Goal: Transaction & Acquisition: Subscribe to service/newsletter

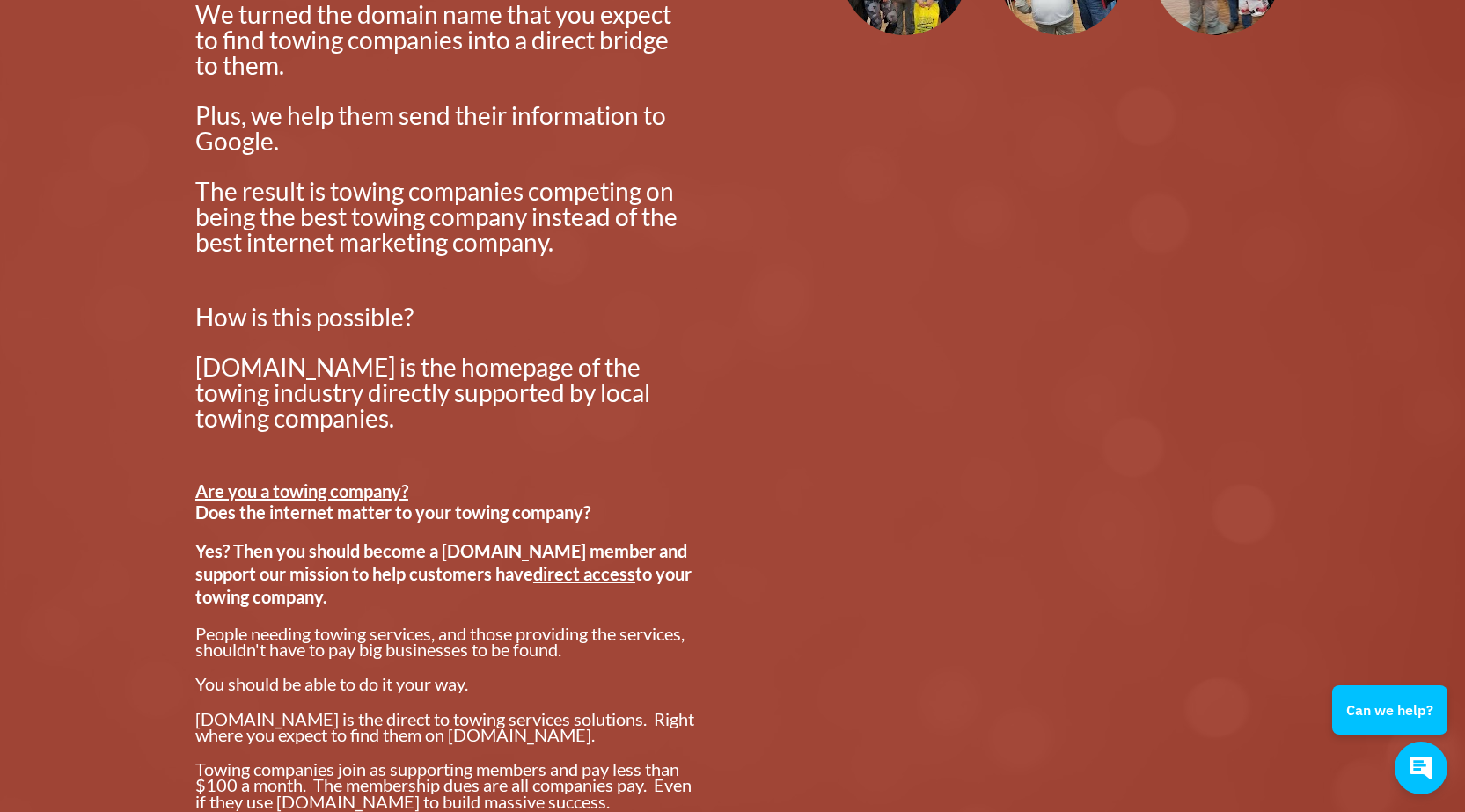
scroll to position [1407, 0]
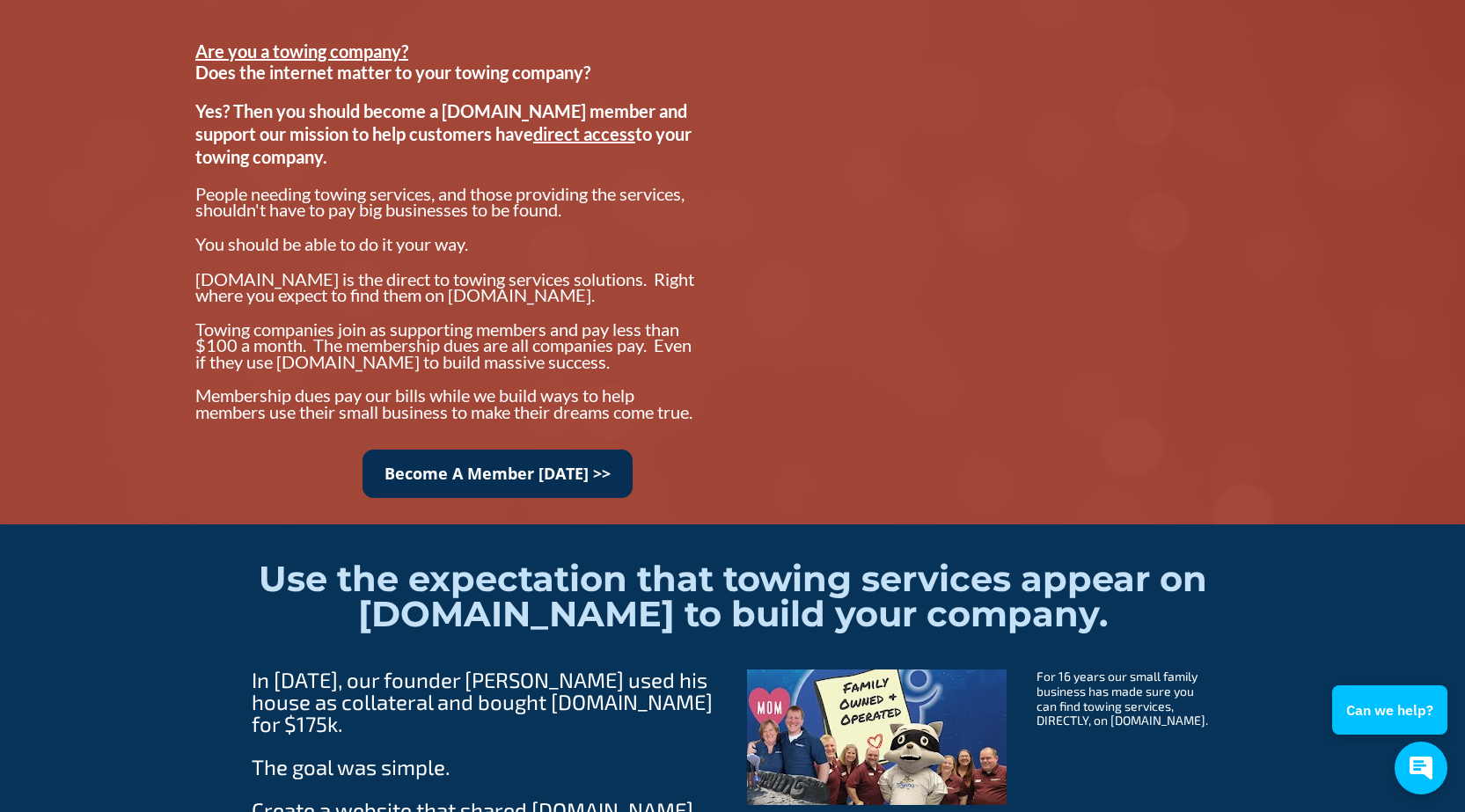
click at [576, 486] on link "Become A Member Today >>" at bounding box center [498, 473] width 270 height 48
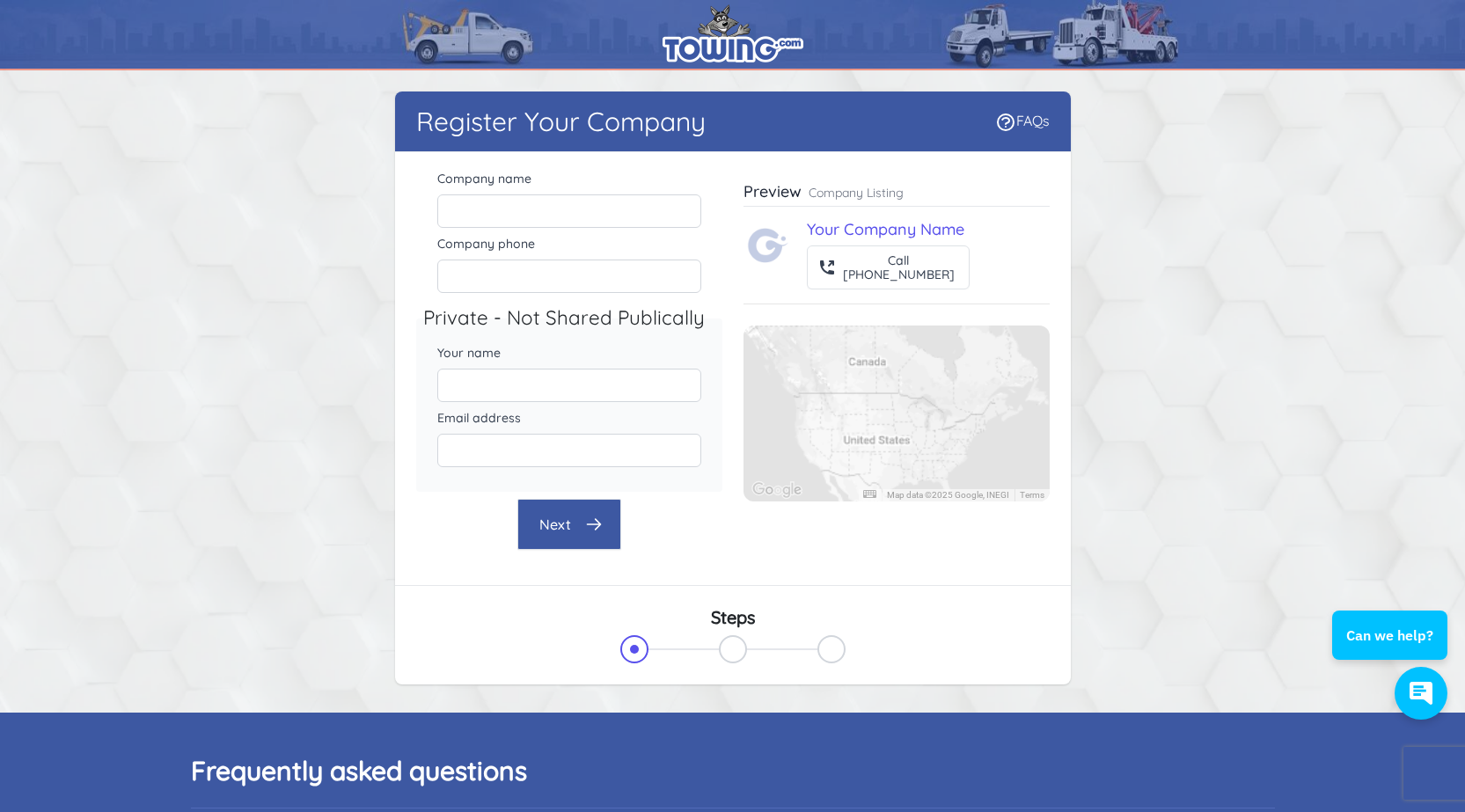
click at [1423, 690] on icon "button" at bounding box center [1420, 692] width 23 height 23
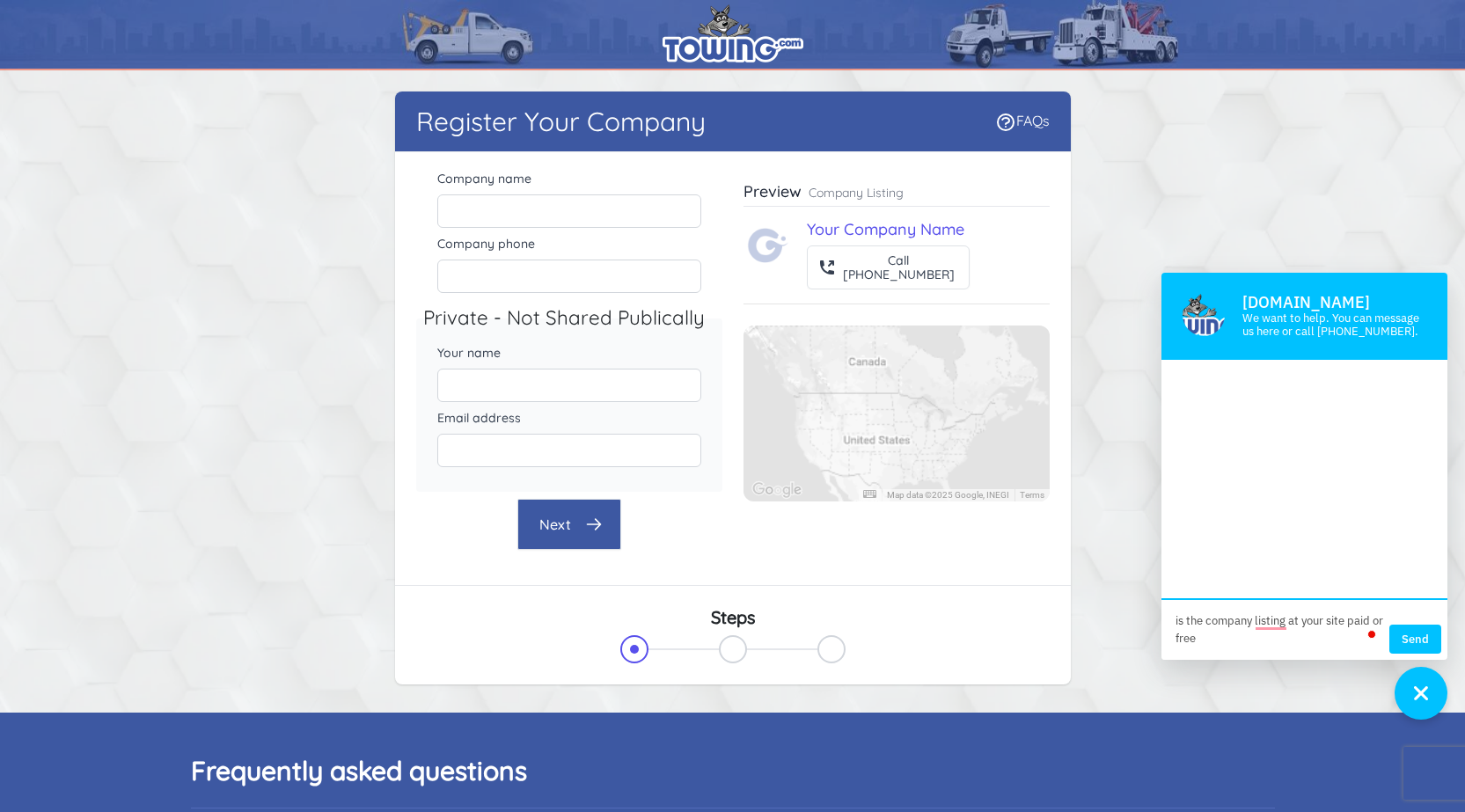
type textarea "is the company listing at your site paid or free?"
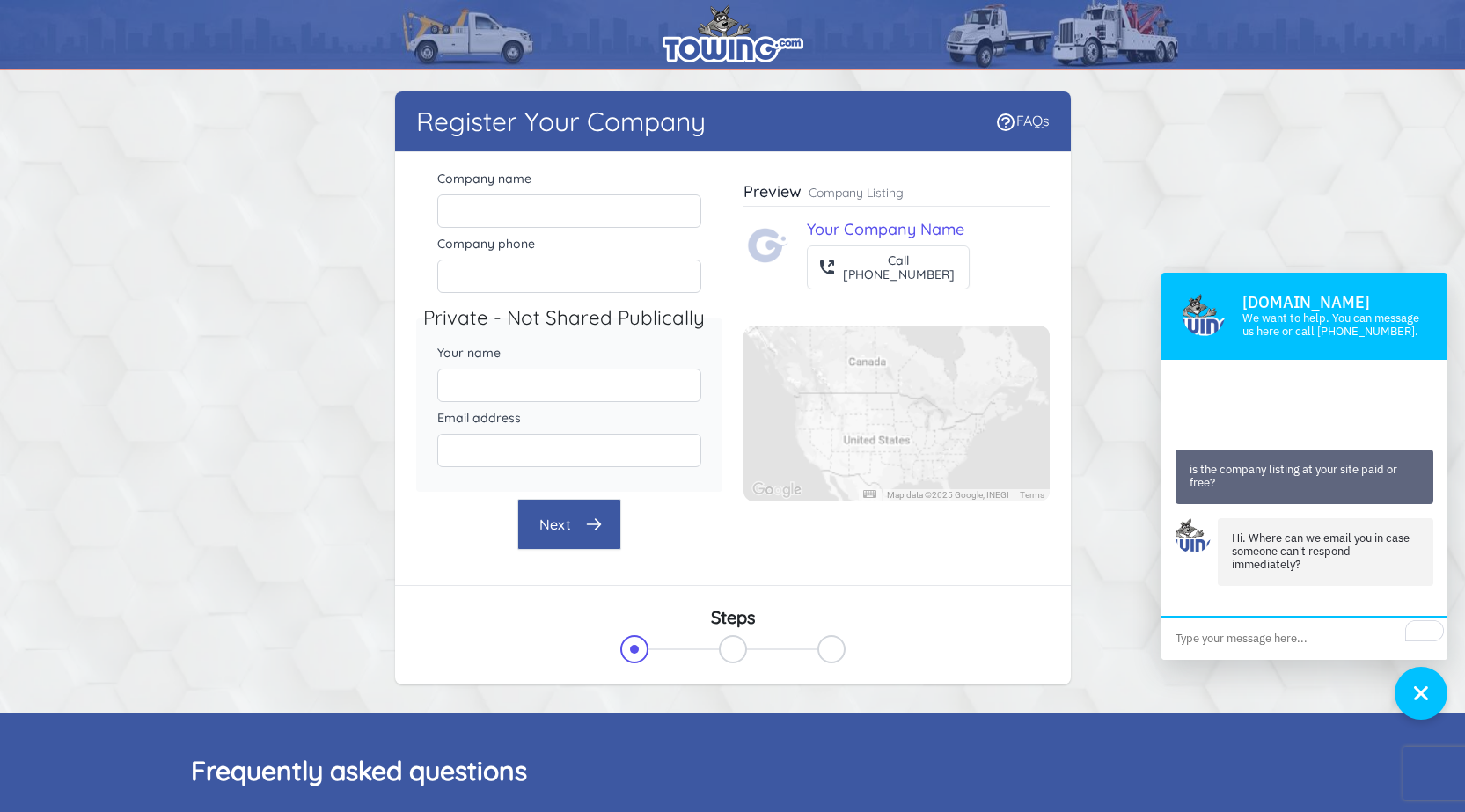
scroll to position [53, 0]
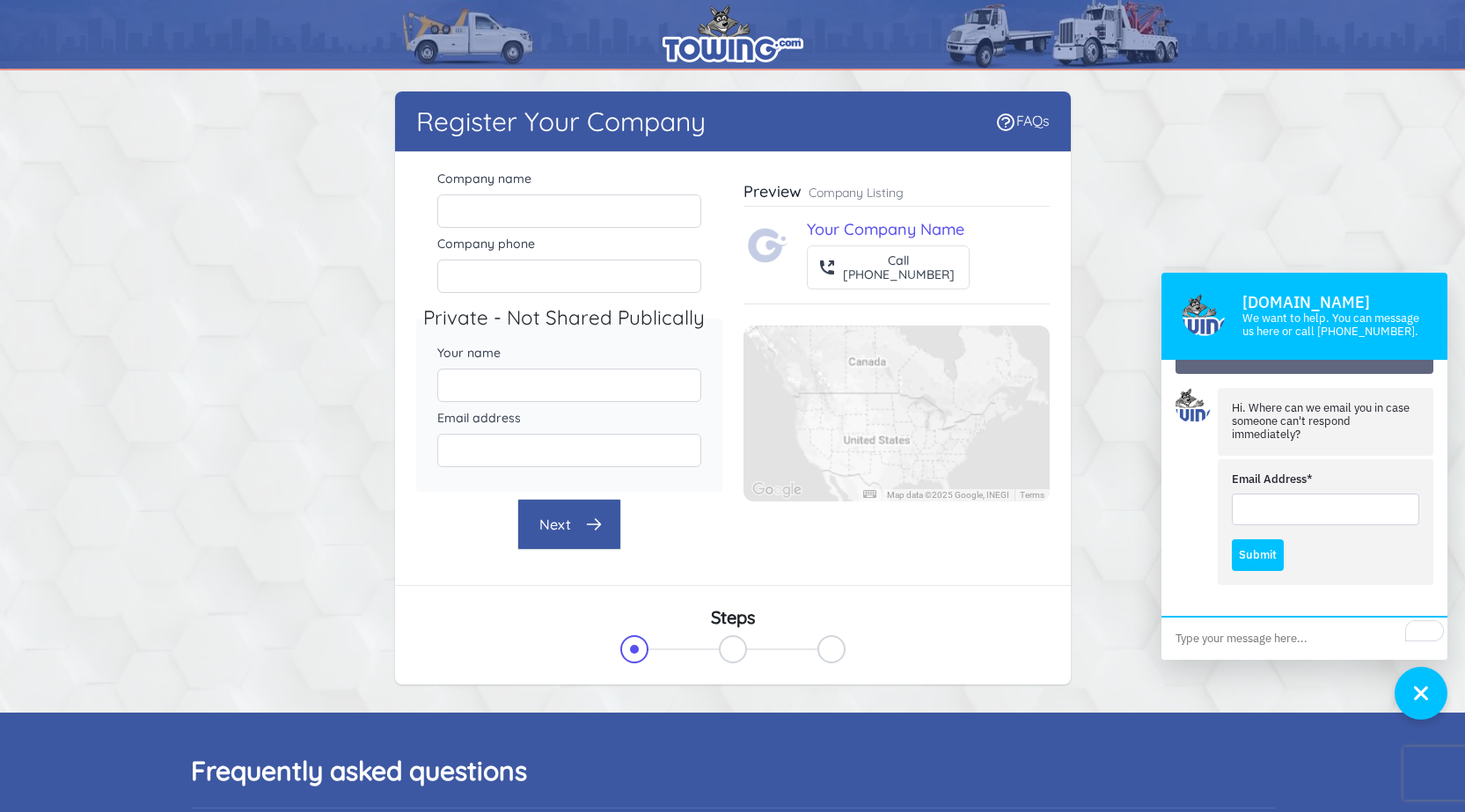
click at [1318, 507] on input "Email Address*" at bounding box center [1325, 509] width 187 height 32
click at [1316, 511] on input "Email Address*" at bounding box center [1325, 509] width 187 height 32
type input "[EMAIL_ADDRESS][DOMAIN_NAME]"
click at [1275, 550] on button "Submit" at bounding box center [1257, 556] width 52 height 32
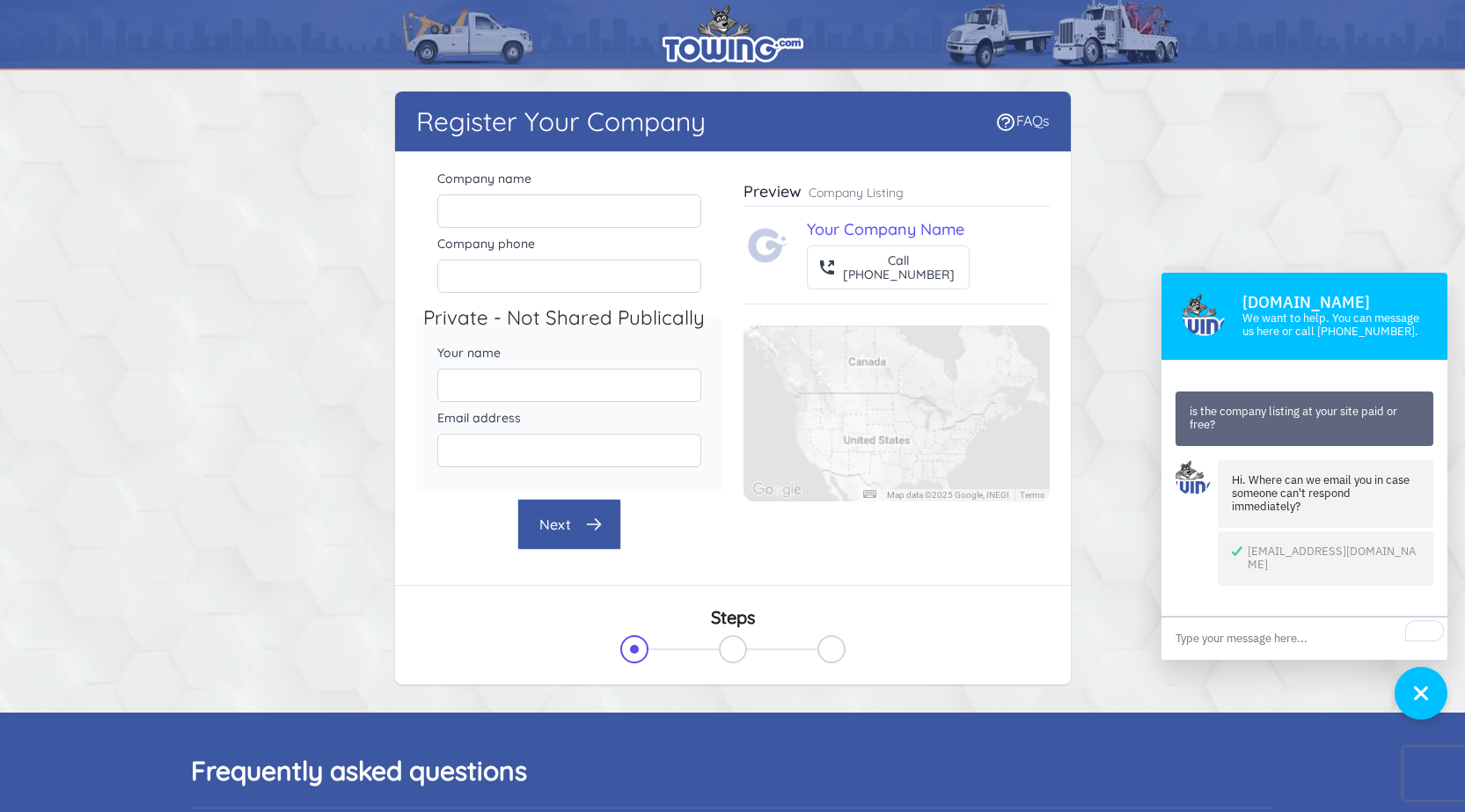
scroll to position [14, 0]
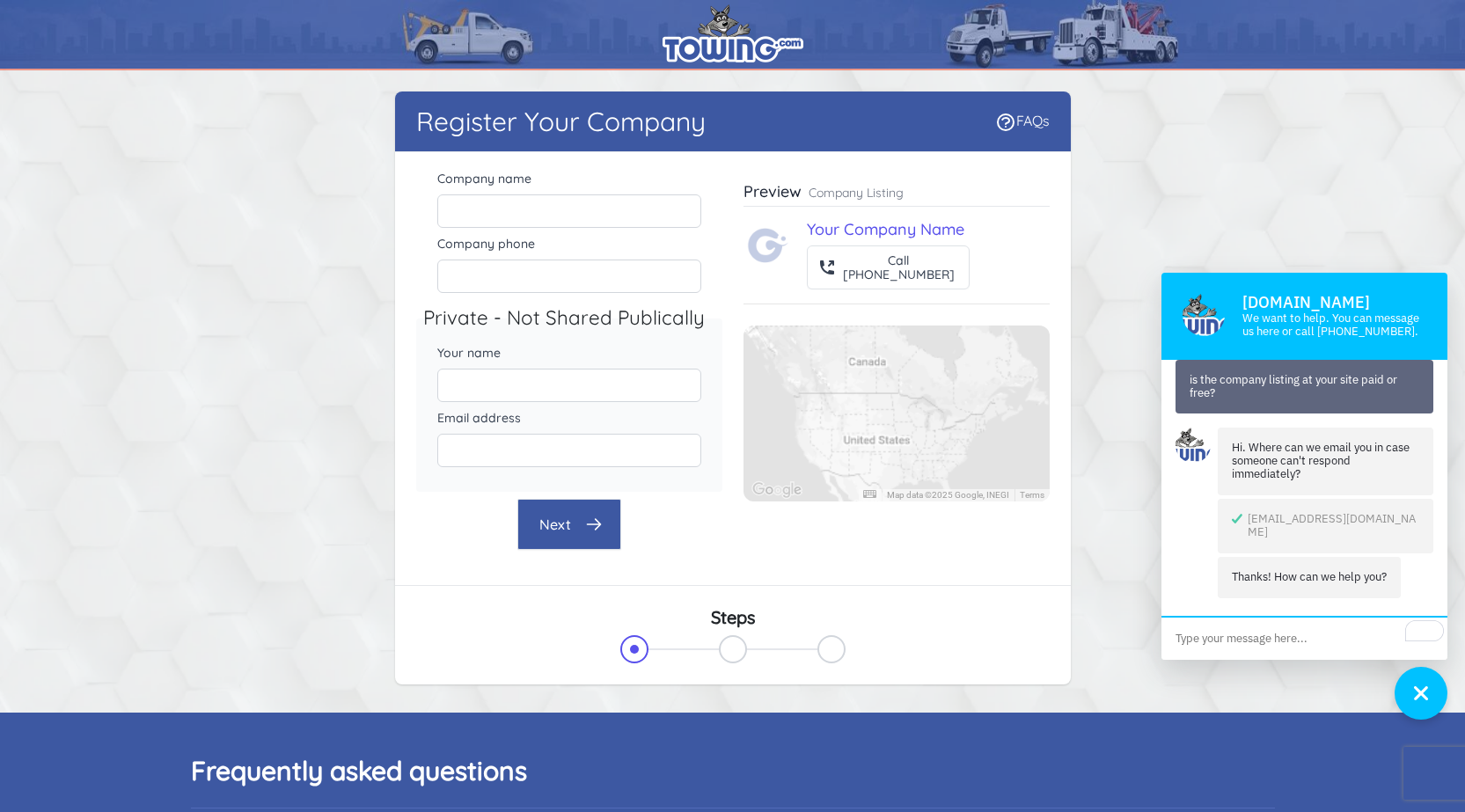
click at [1278, 638] on textarea "To enrich screen reader interactions, please activate Accessibility in Grammarl…" at bounding box center [1304, 638] width 286 height 42
type textarea "is your site paid or not!"
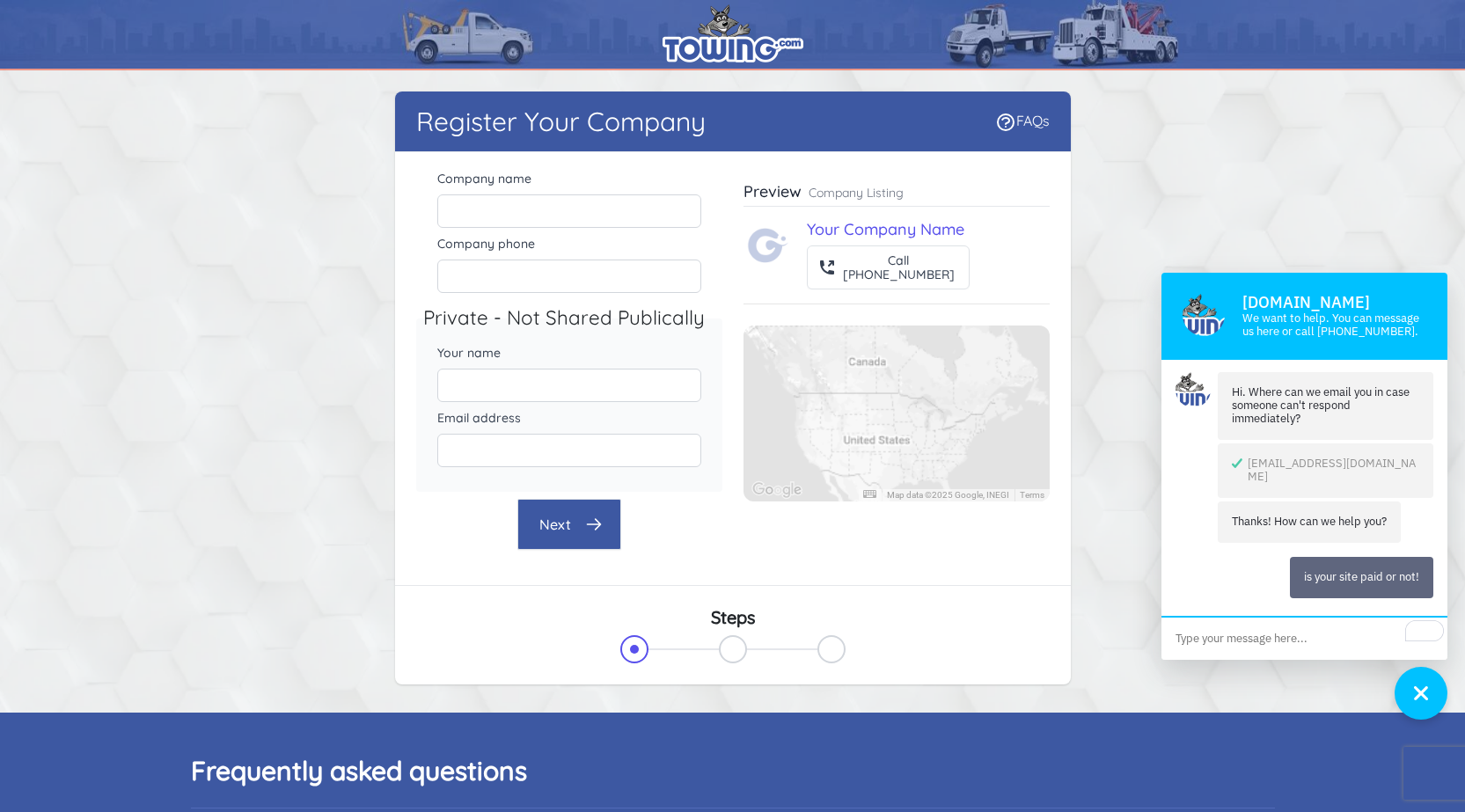
scroll to position [69, 0]
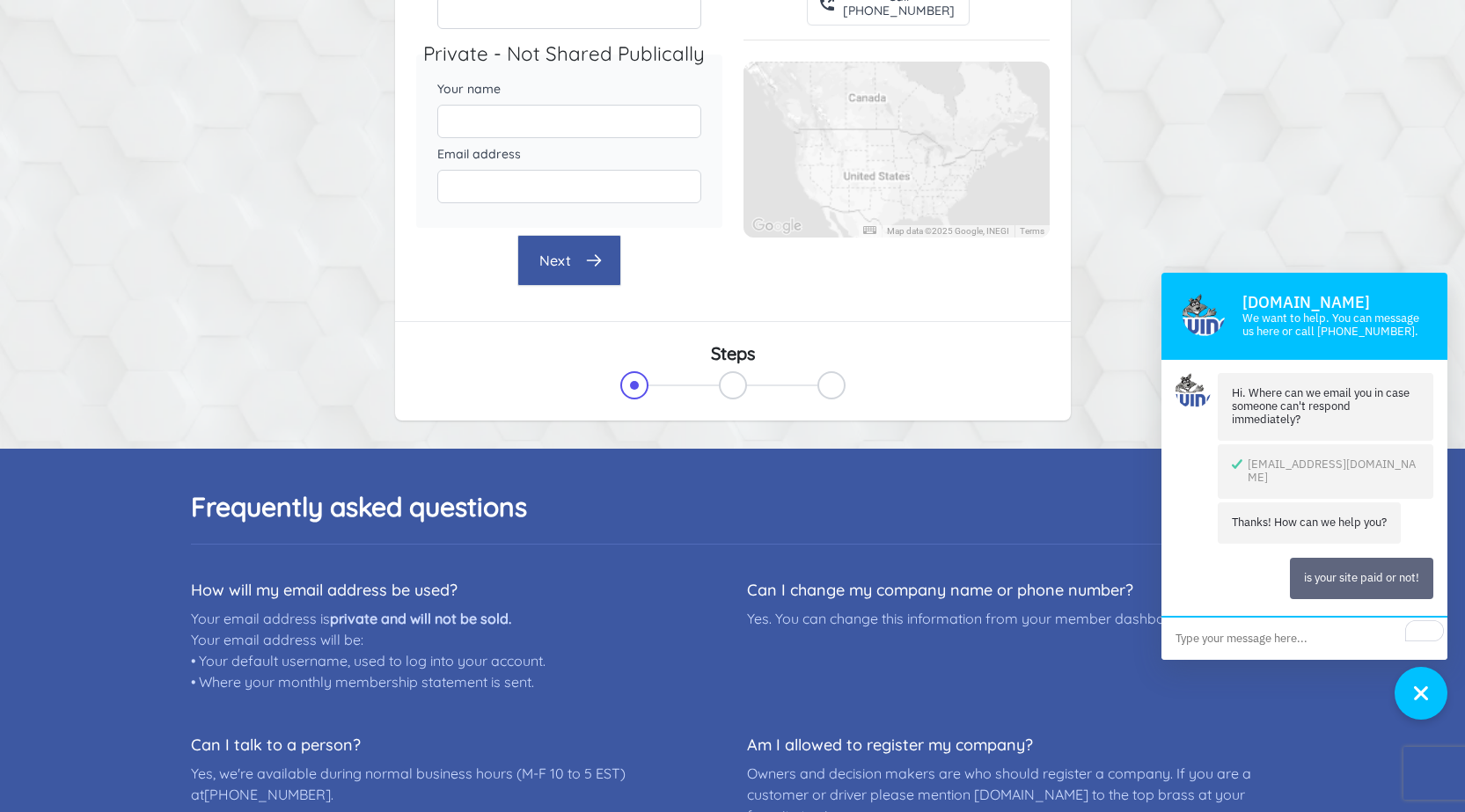
click at [602, 273] on button "Next" at bounding box center [569, 260] width 104 height 51
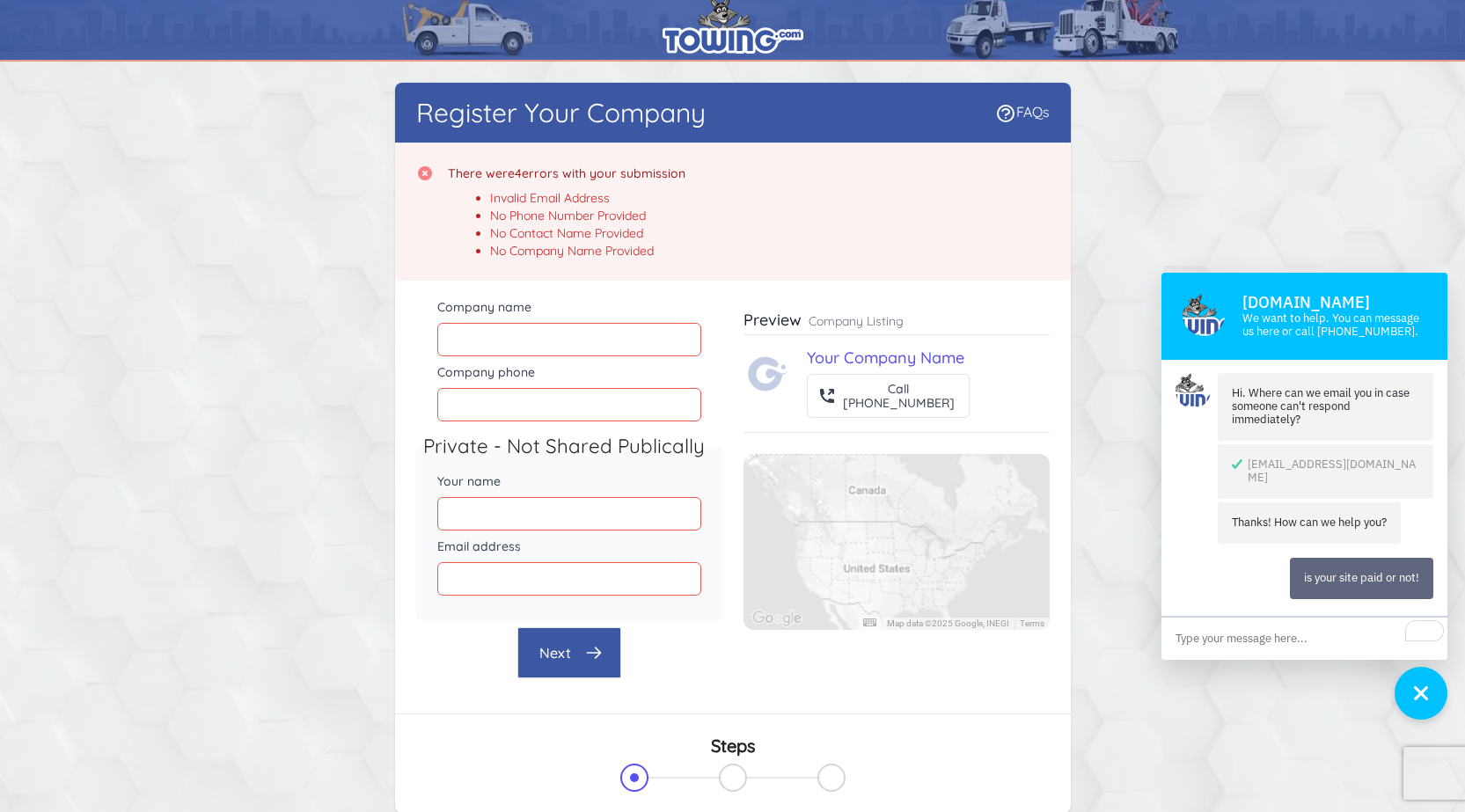
scroll to position [273, 0]
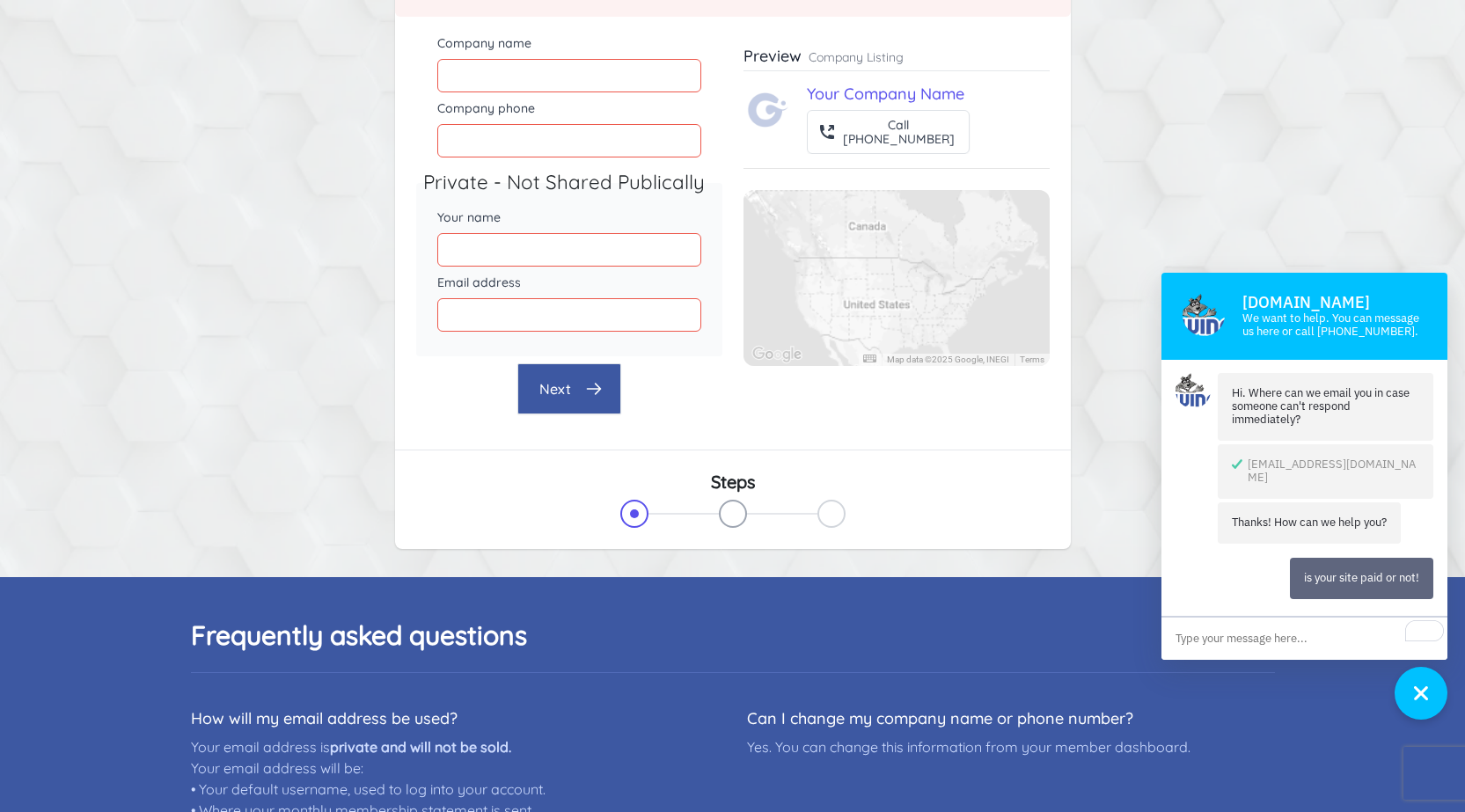
click at [730, 508] on link at bounding box center [732, 513] width 29 height 29
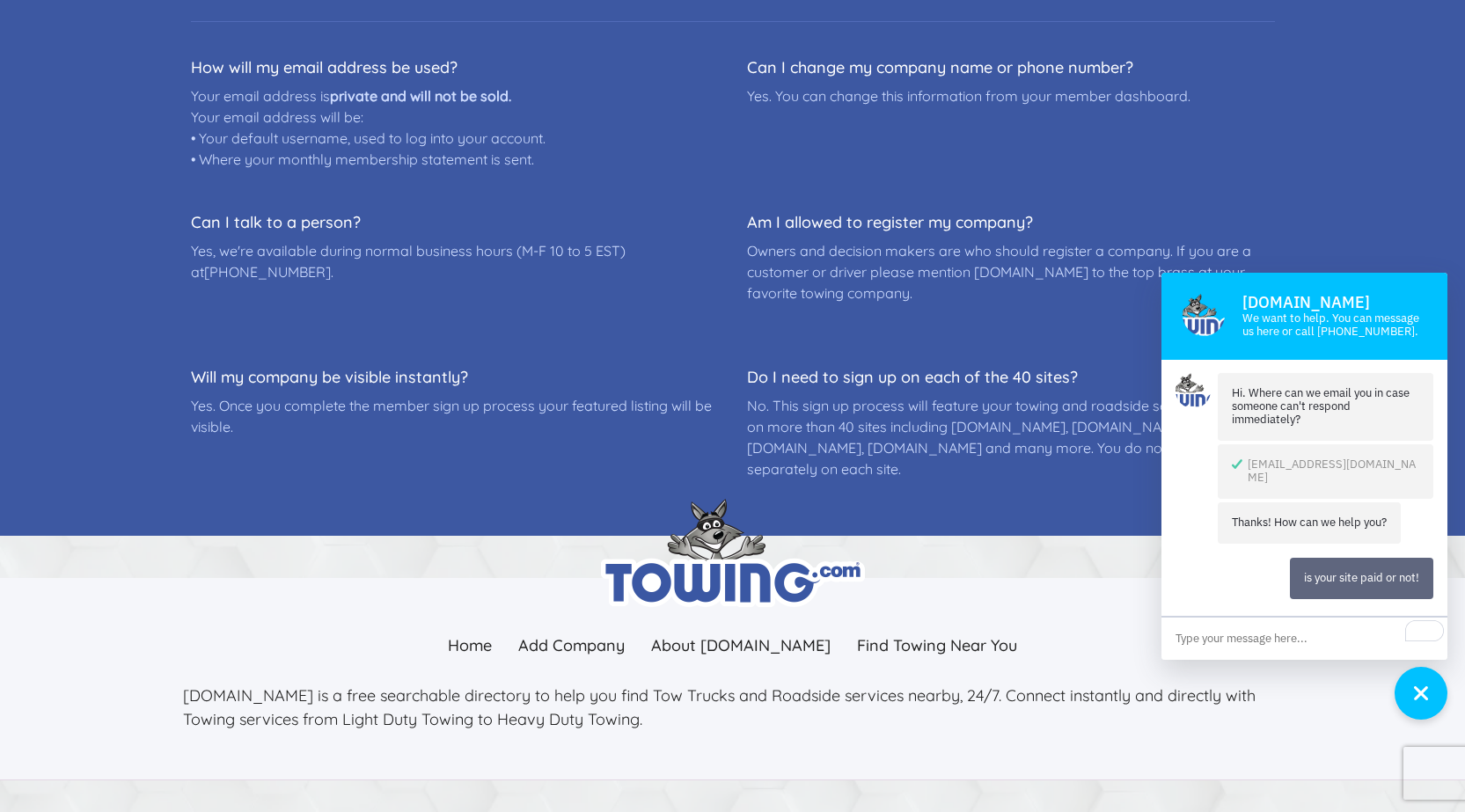
scroll to position [967, 0]
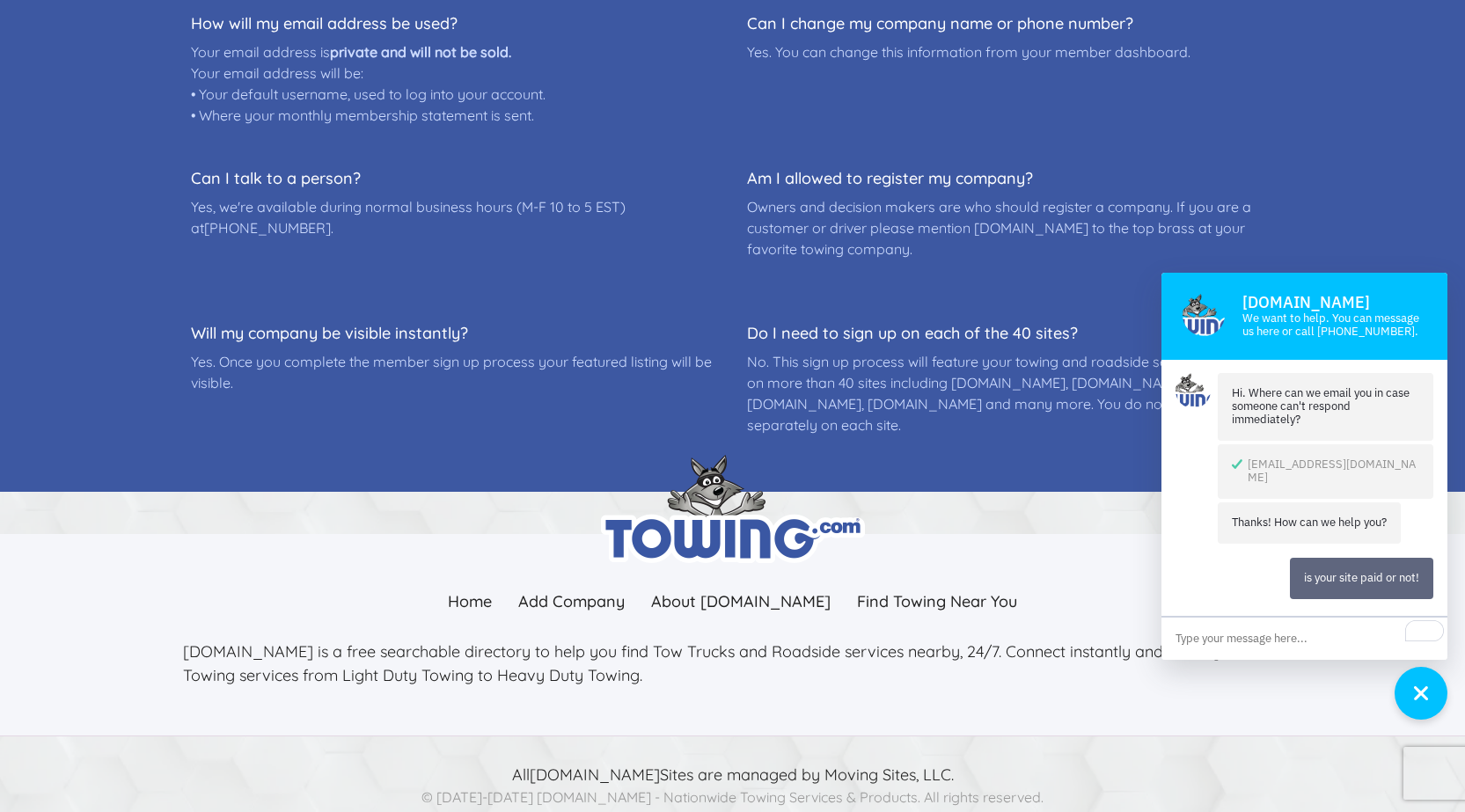
click at [1411, 704] on div "button" at bounding box center [1421, 693] width 42 height 51
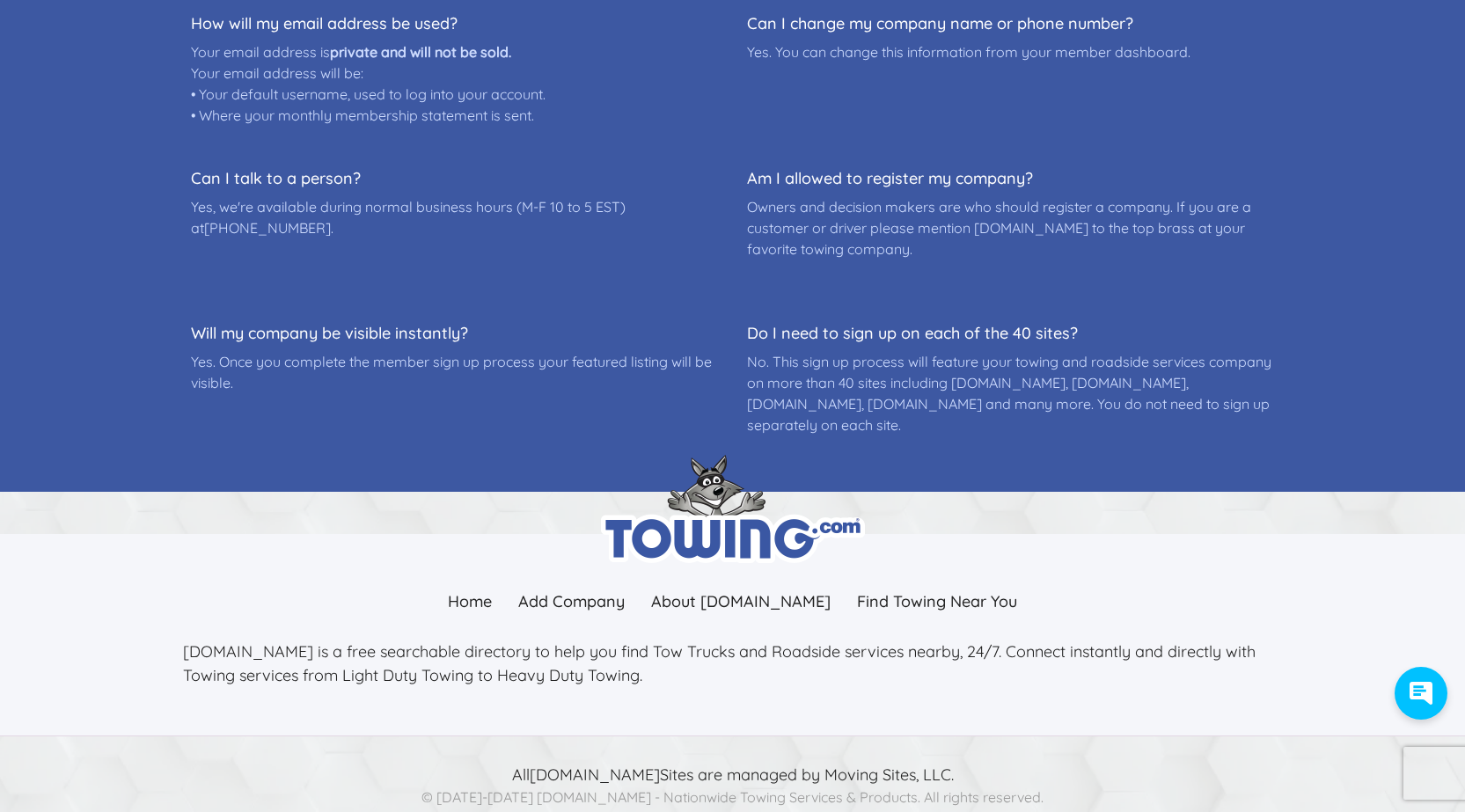
click at [1420, 698] on icon "button" at bounding box center [1420, 692] width 23 height 23
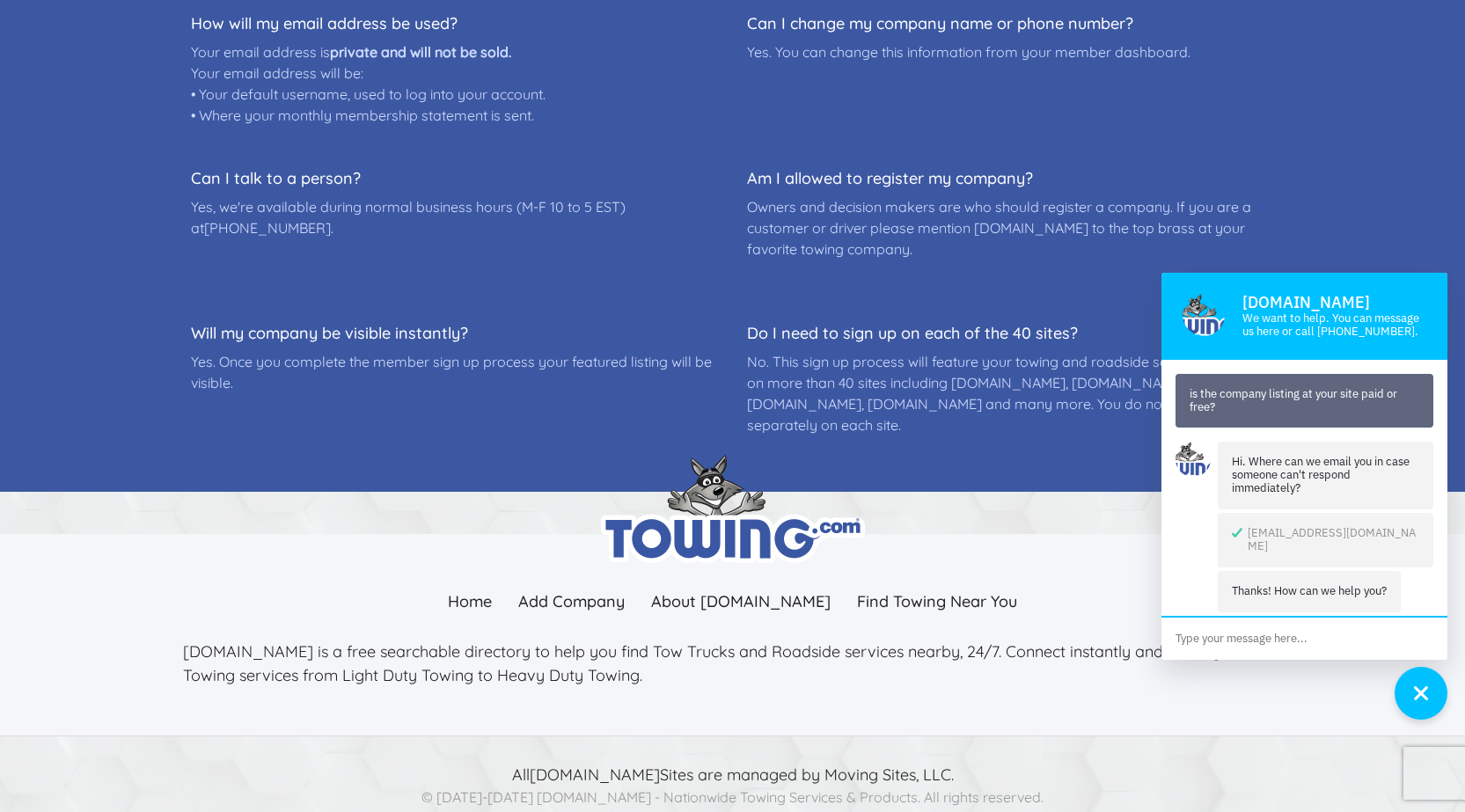
scroll to position [69, 0]
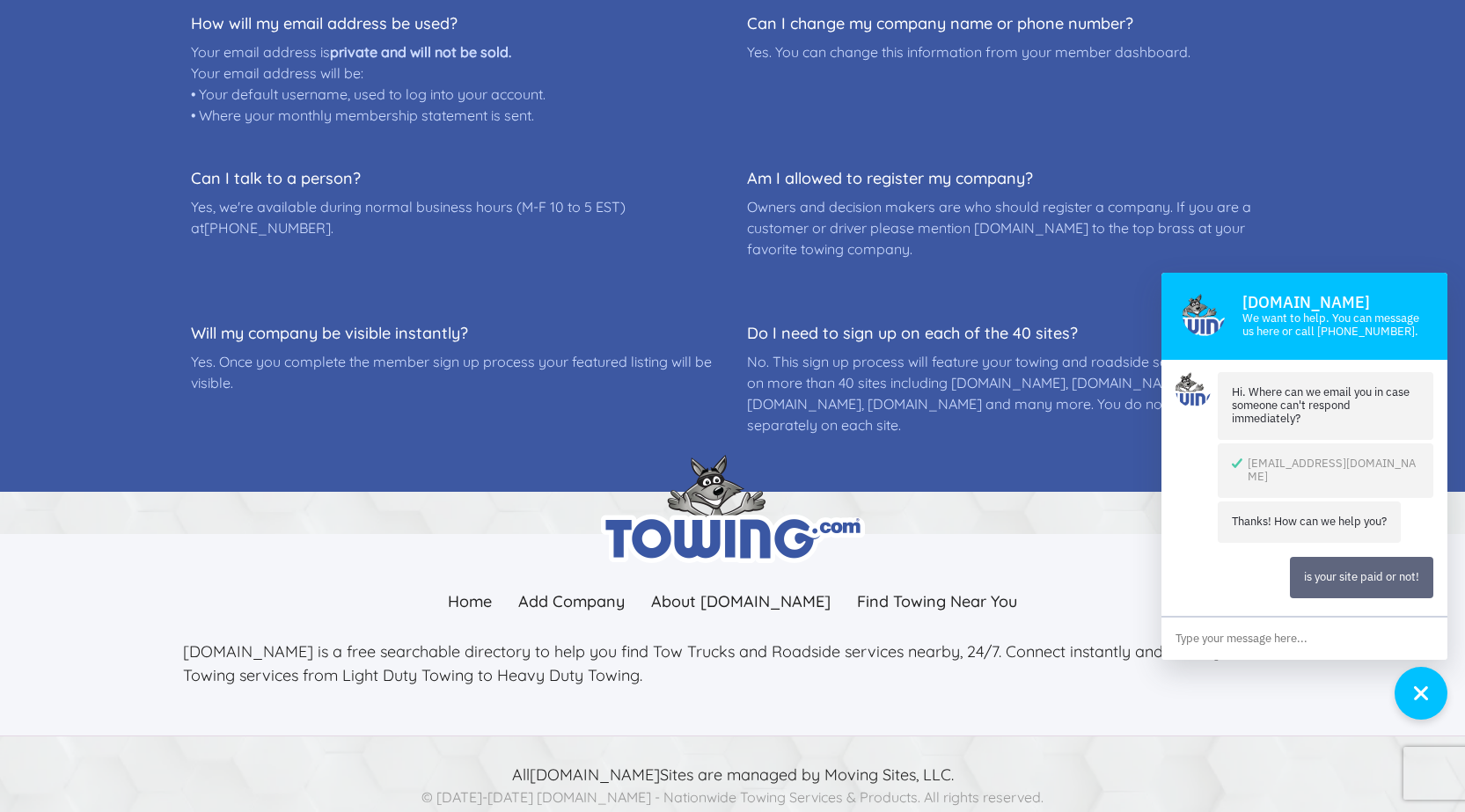
click at [1420, 698] on icon "button" at bounding box center [1421, 693] width 19 height 19
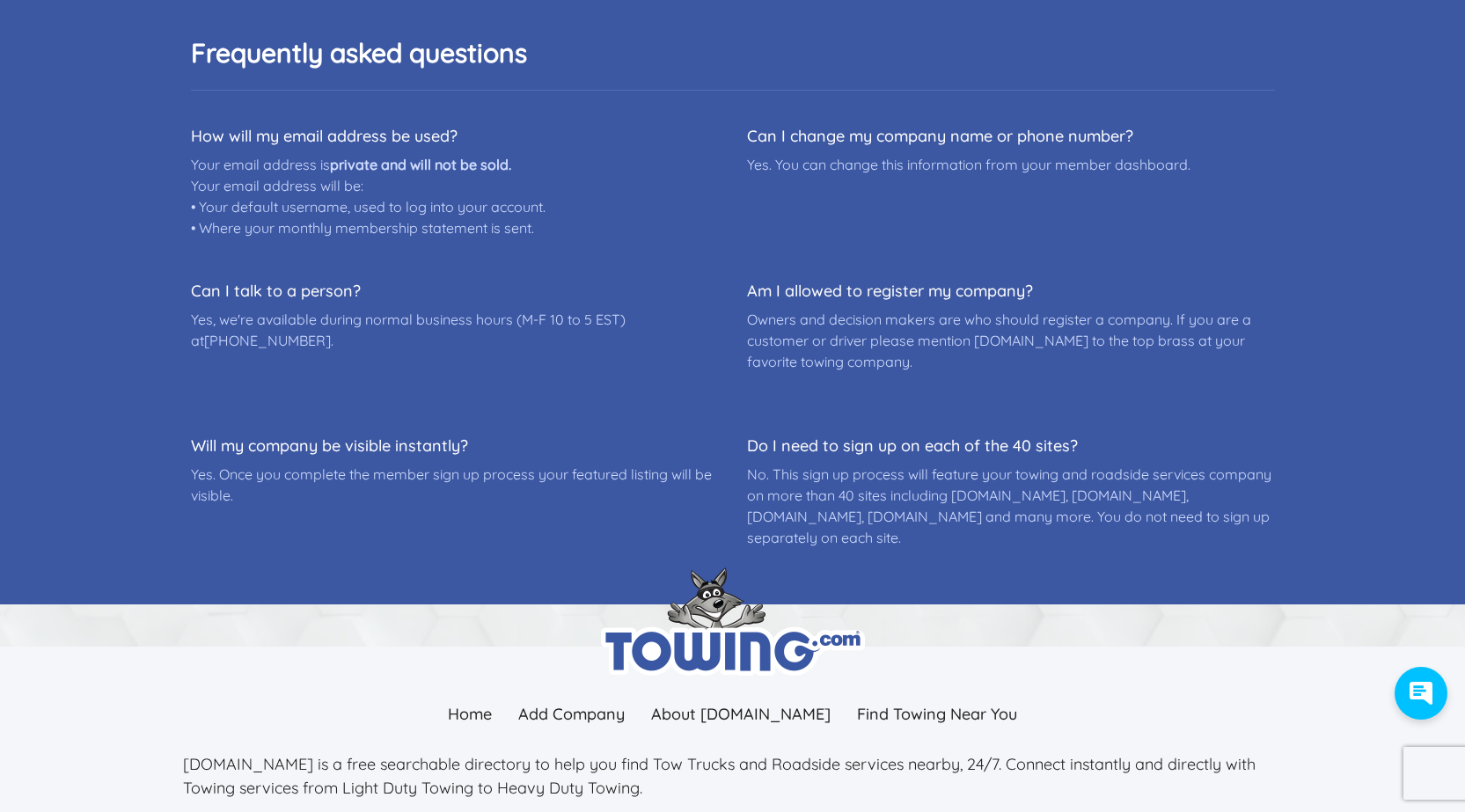
scroll to position [813, 0]
